Goal: Navigation & Orientation: Find specific page/section

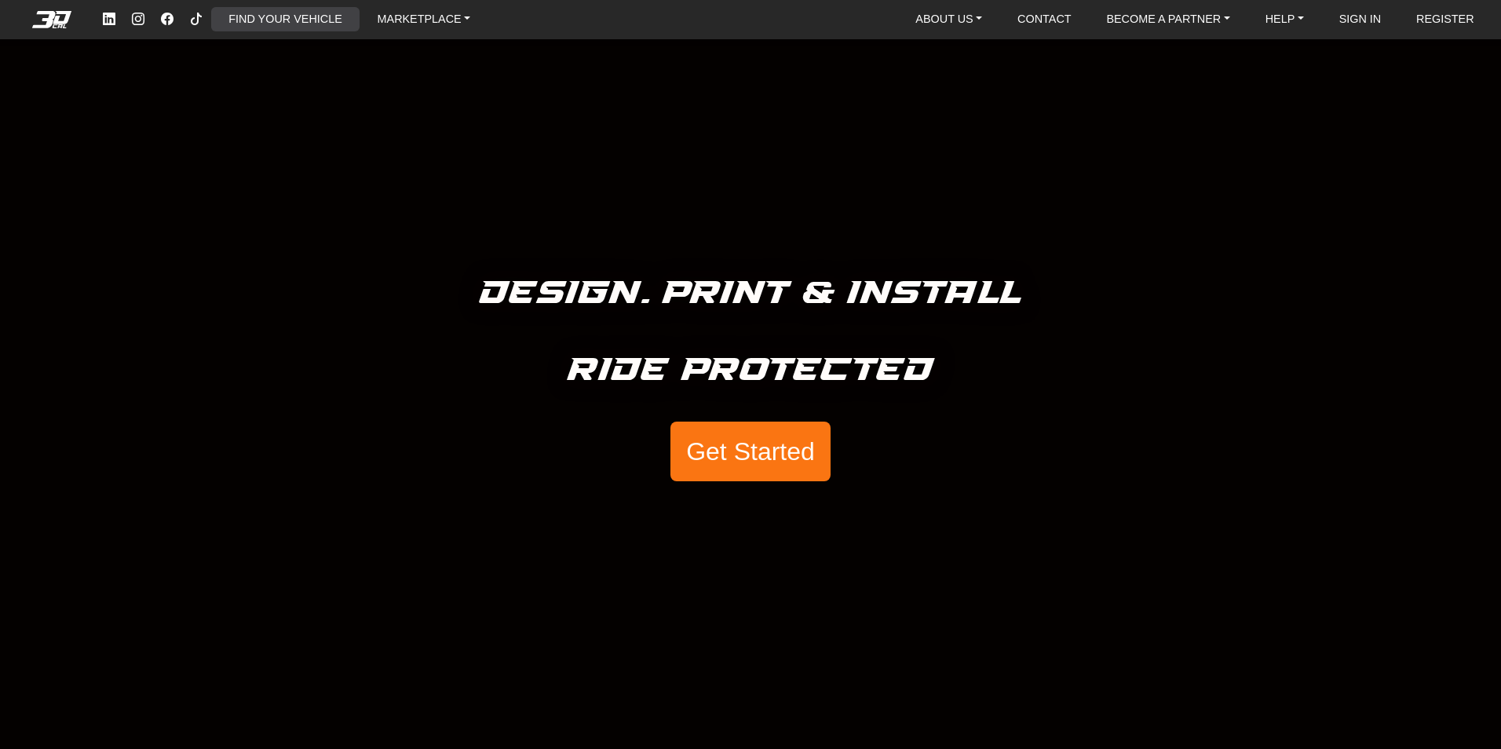
click at [280, 17] on link "FIND YOUR VEHICLE" at bounding box center [285, 19] width 126 height 24
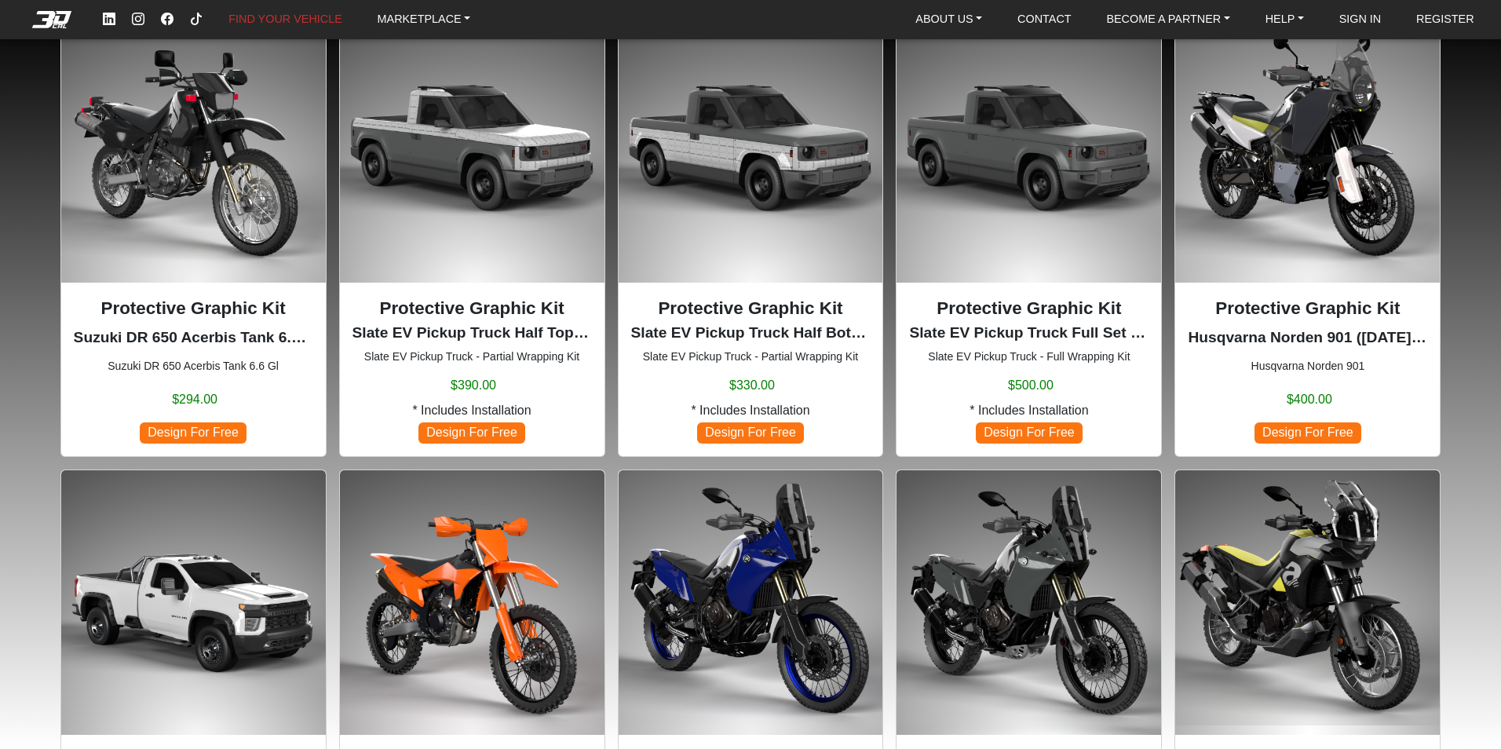
scroll to position [785, 0]
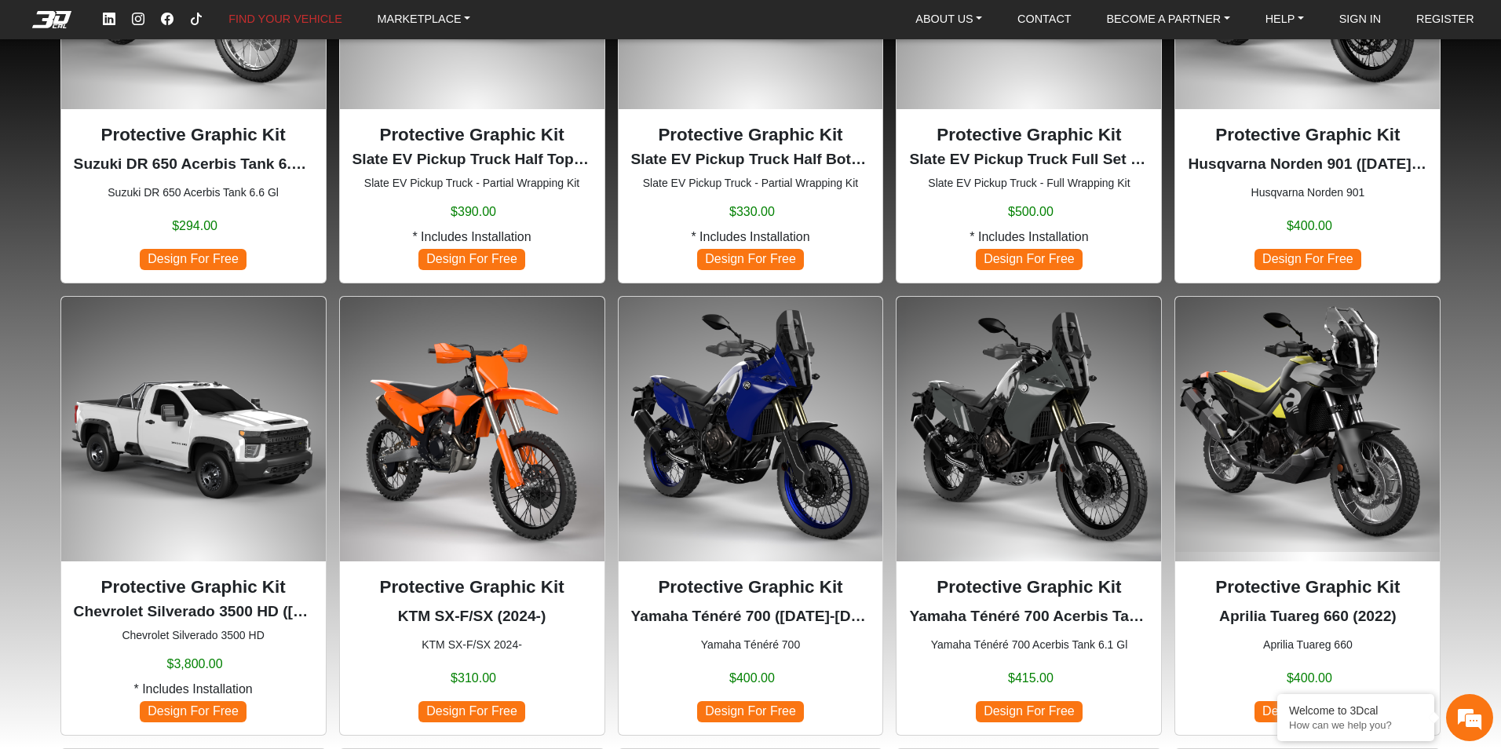
click at [758, 425] on img at bounding box center [750, 429] width 265 height 265
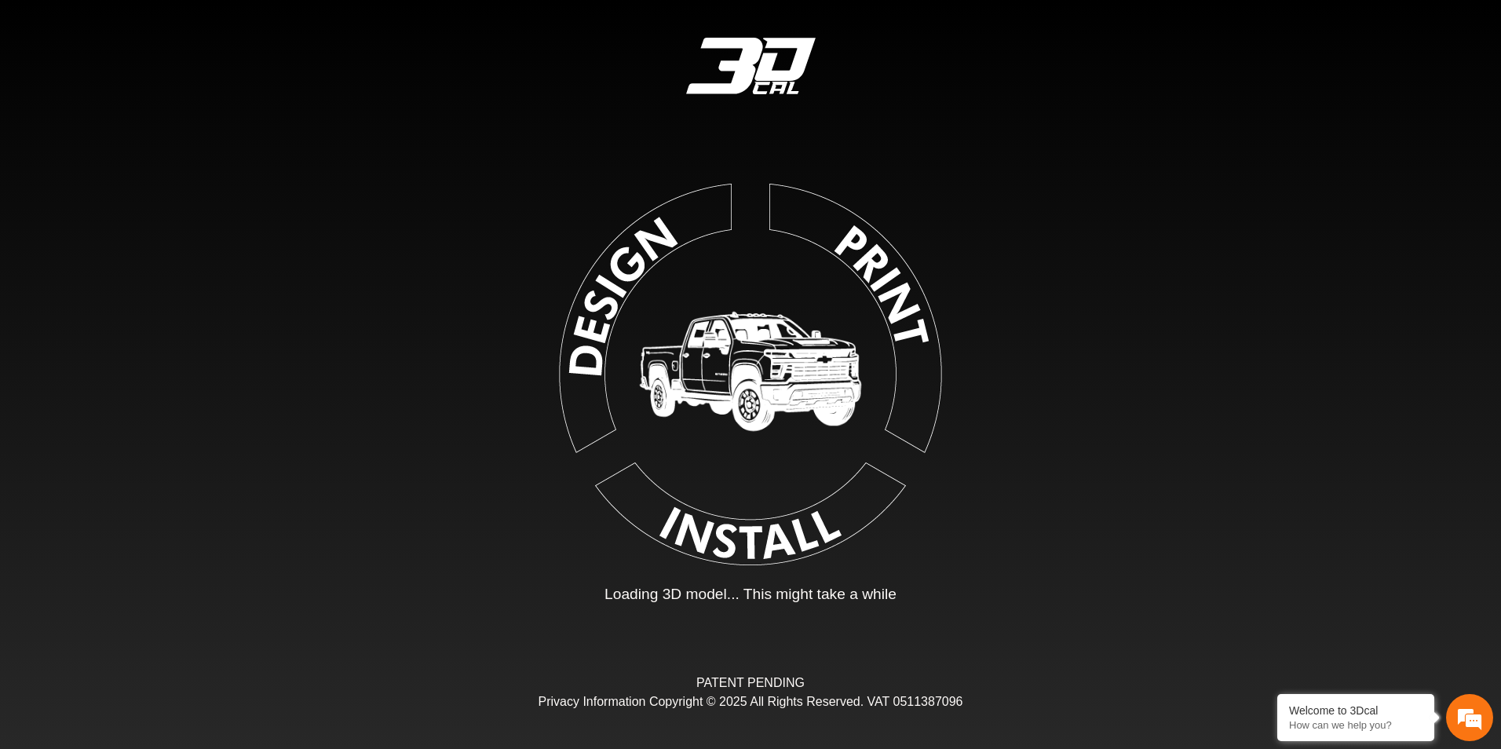
type input "*"
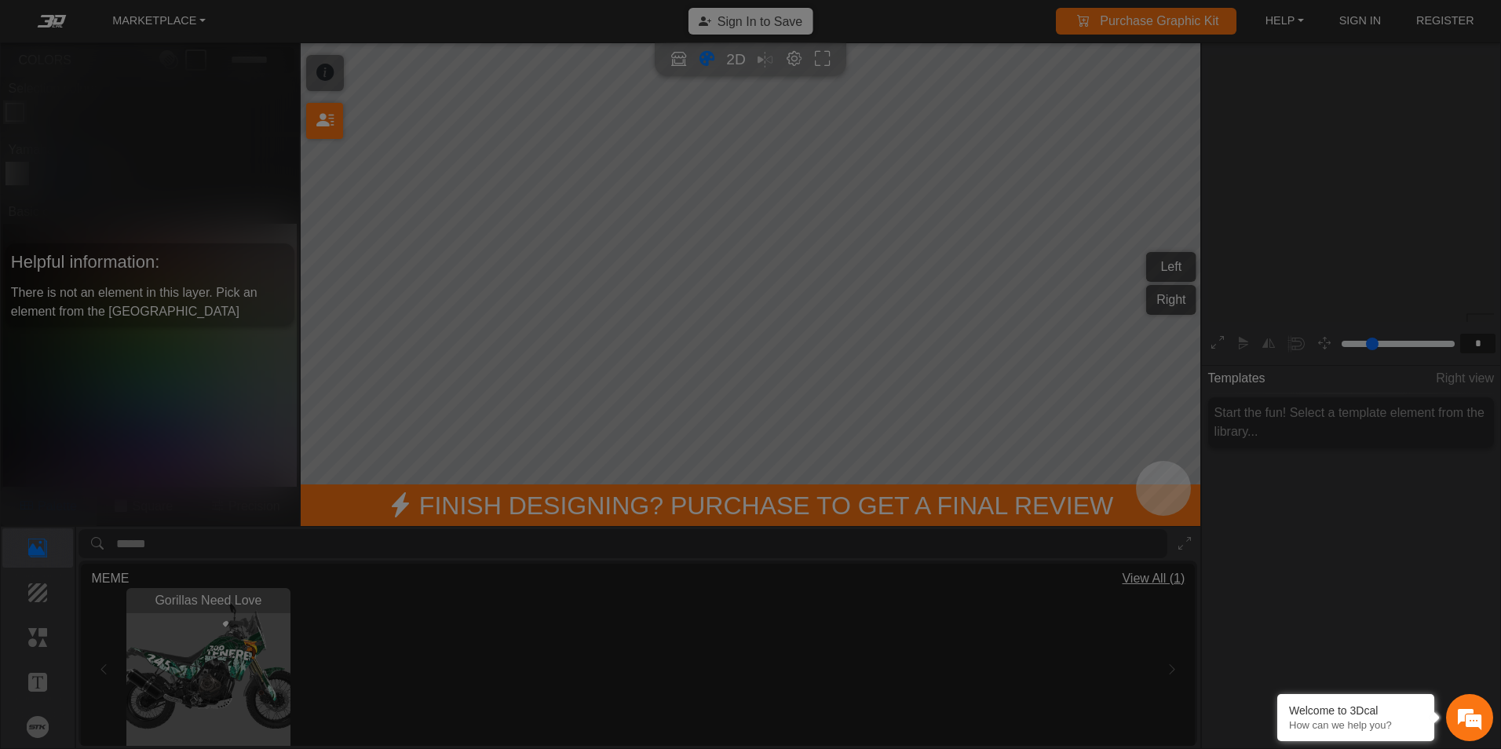
scroll to position [252, 243]
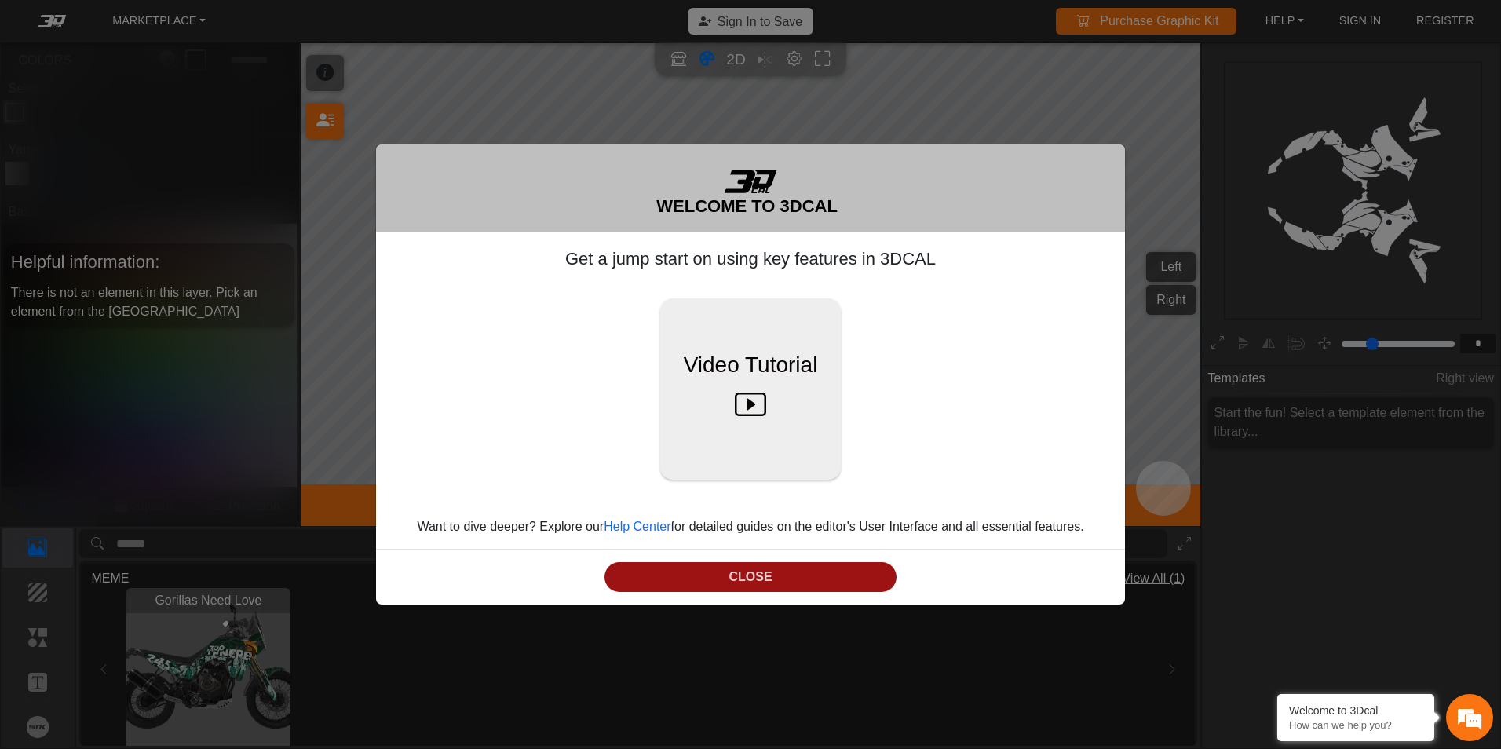
click at [791, 575] on button "CLOSE" at bounding box center [750, 577] width 292 height 31
